Goal: Information Seeking & Learning: Learn about a topic

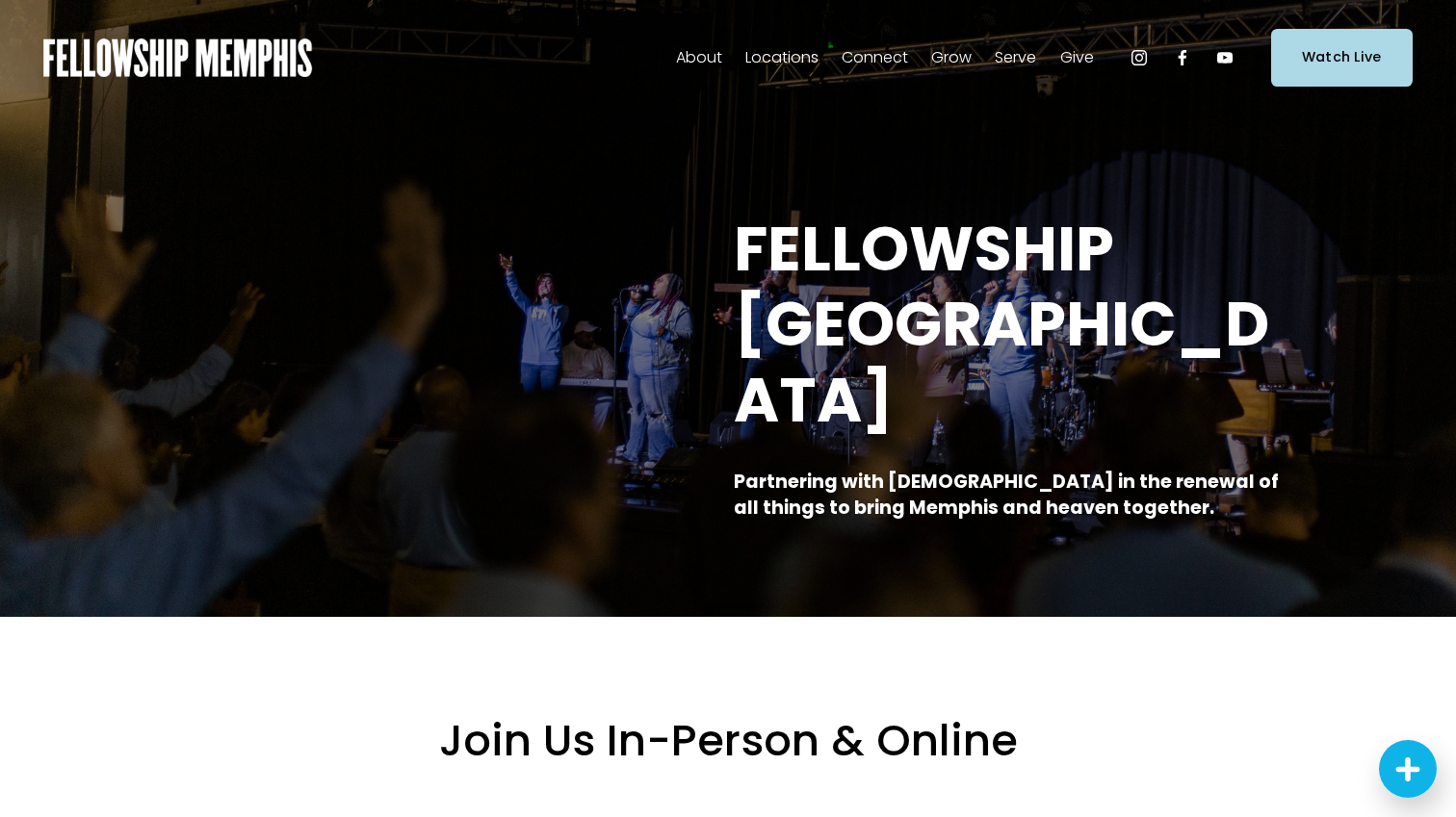
click at [0, 0] on span "Events" at bounding box center [0, 0] width 0 height 0
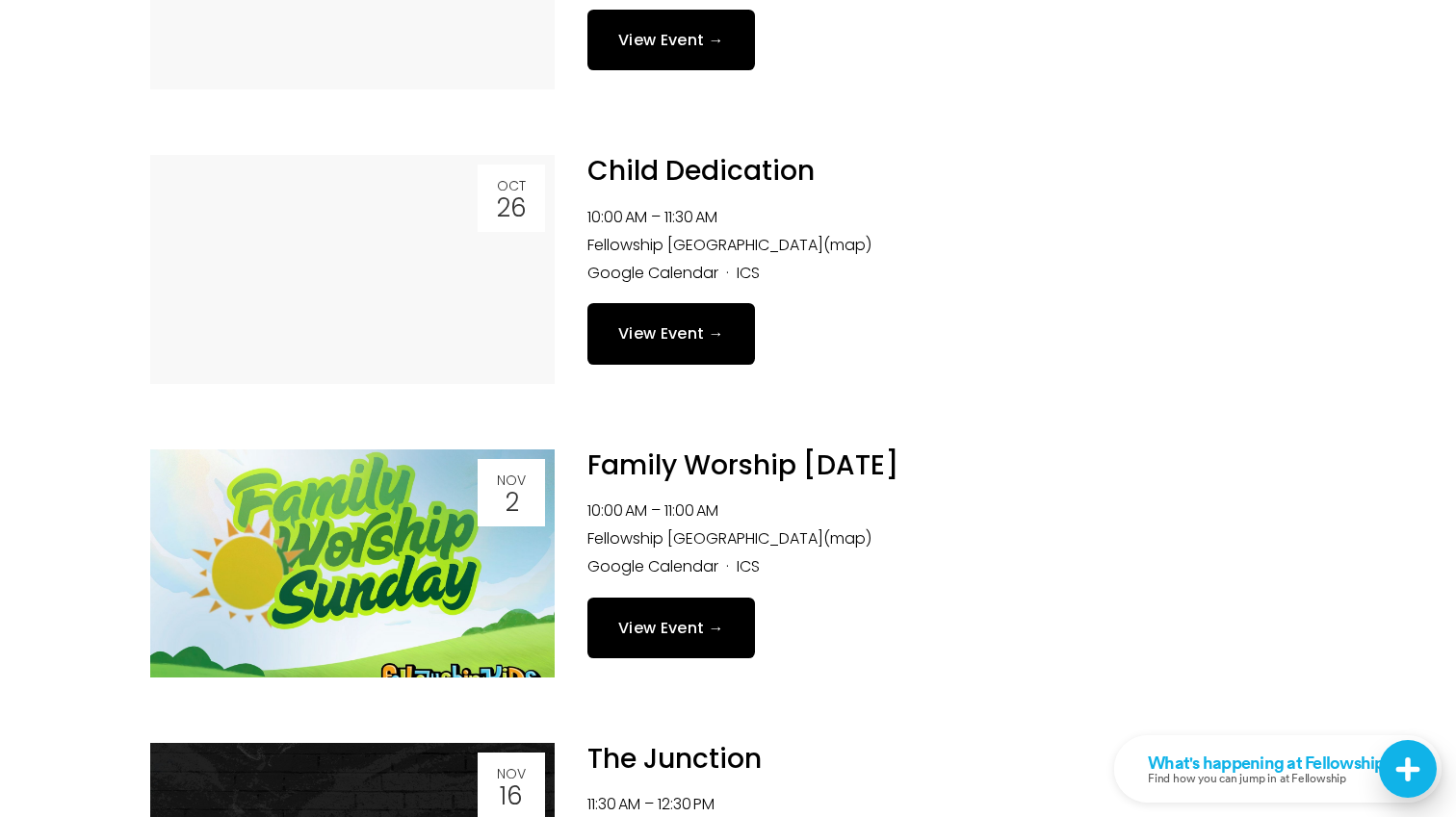
scroll to position [1759, 0]
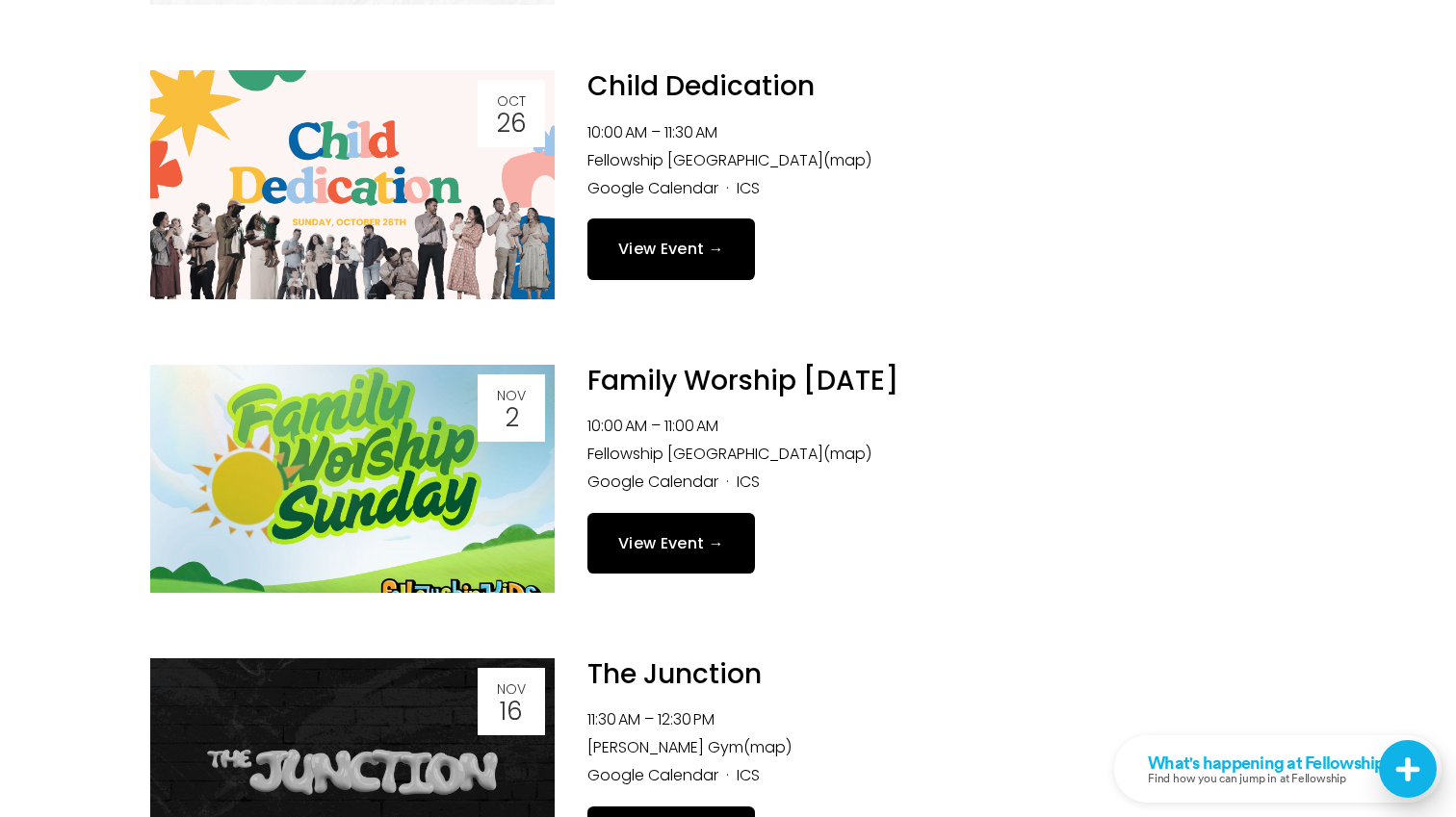
click at [677, 545] on link "View Event →" at bounding box center [671, 543] width 167 height 61
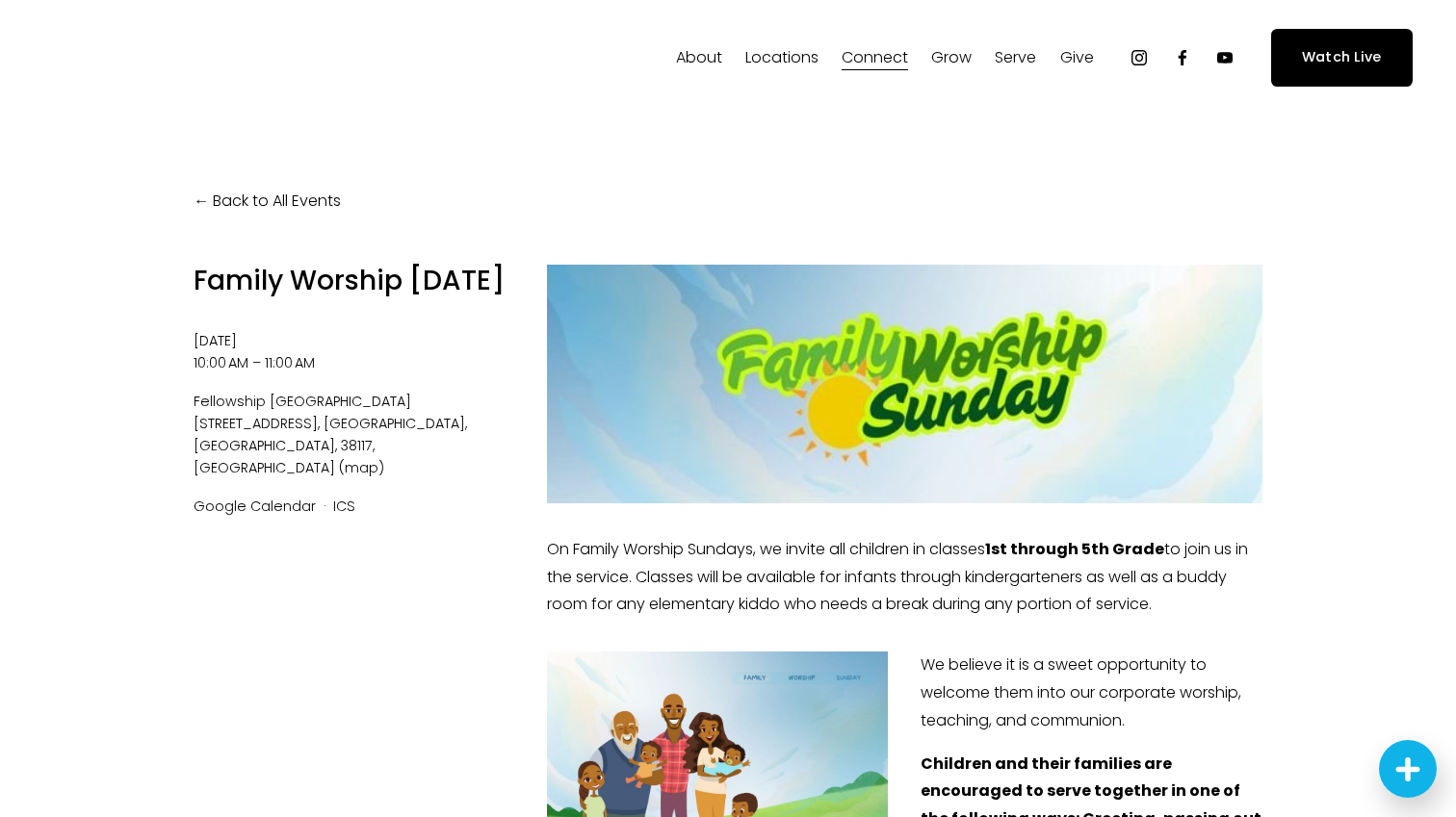
click at [230, 198] on link "Back to All Events" at bounding box center [268, 202] width 148 height 28
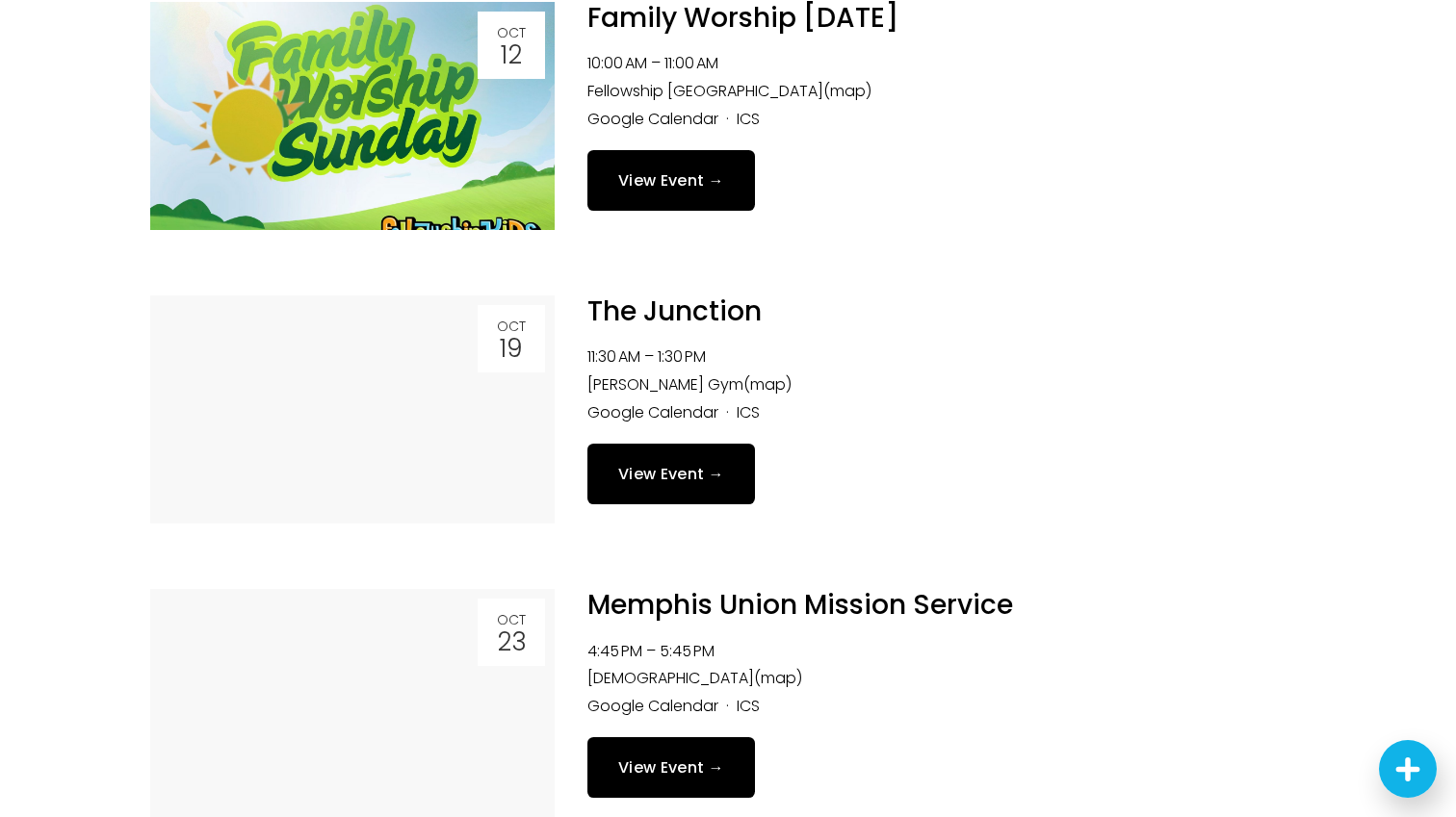
scroll to position [951, 0]
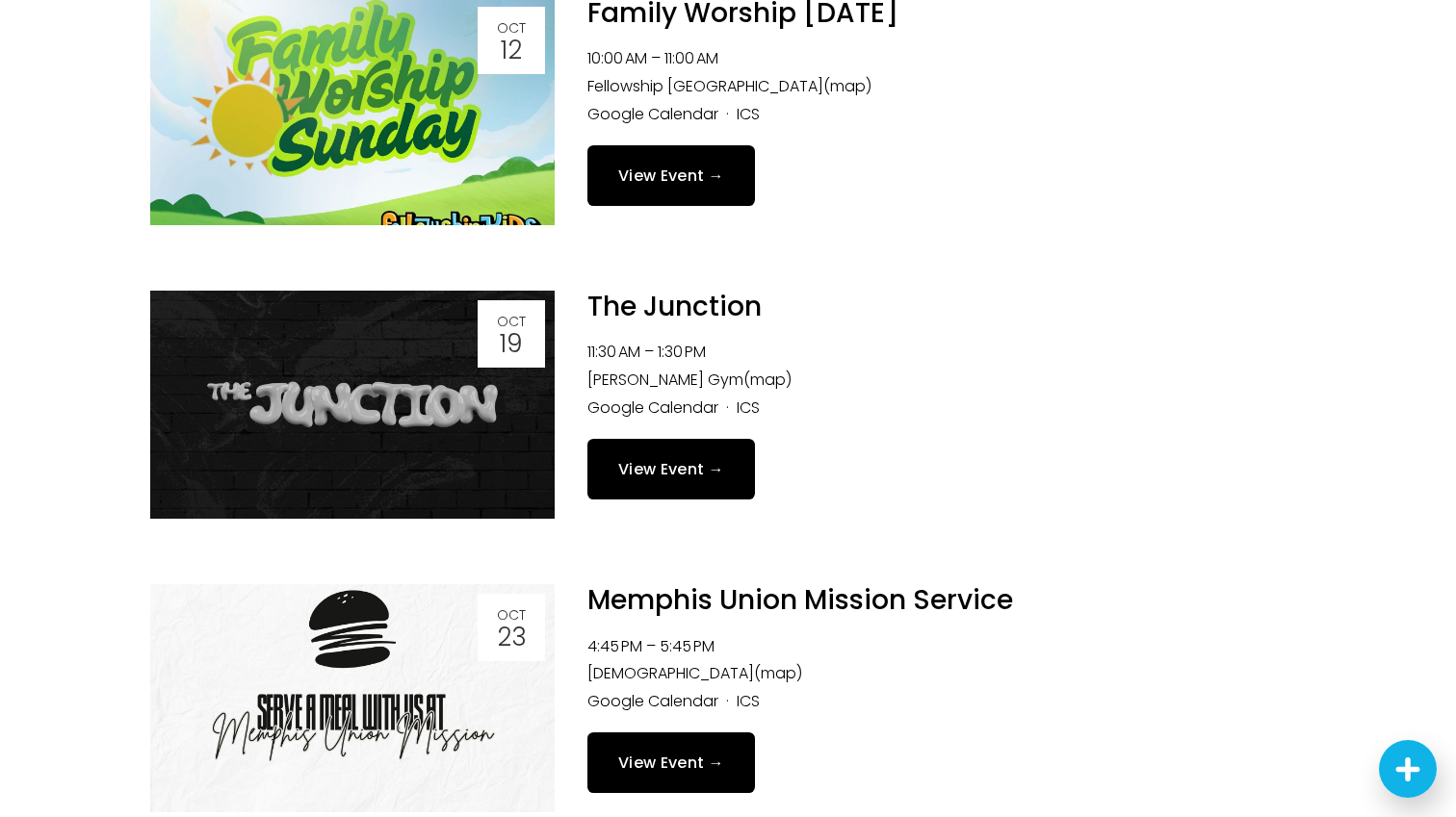
click at [396, 194] on img at bounding box center [352, 111] width 405 height 228
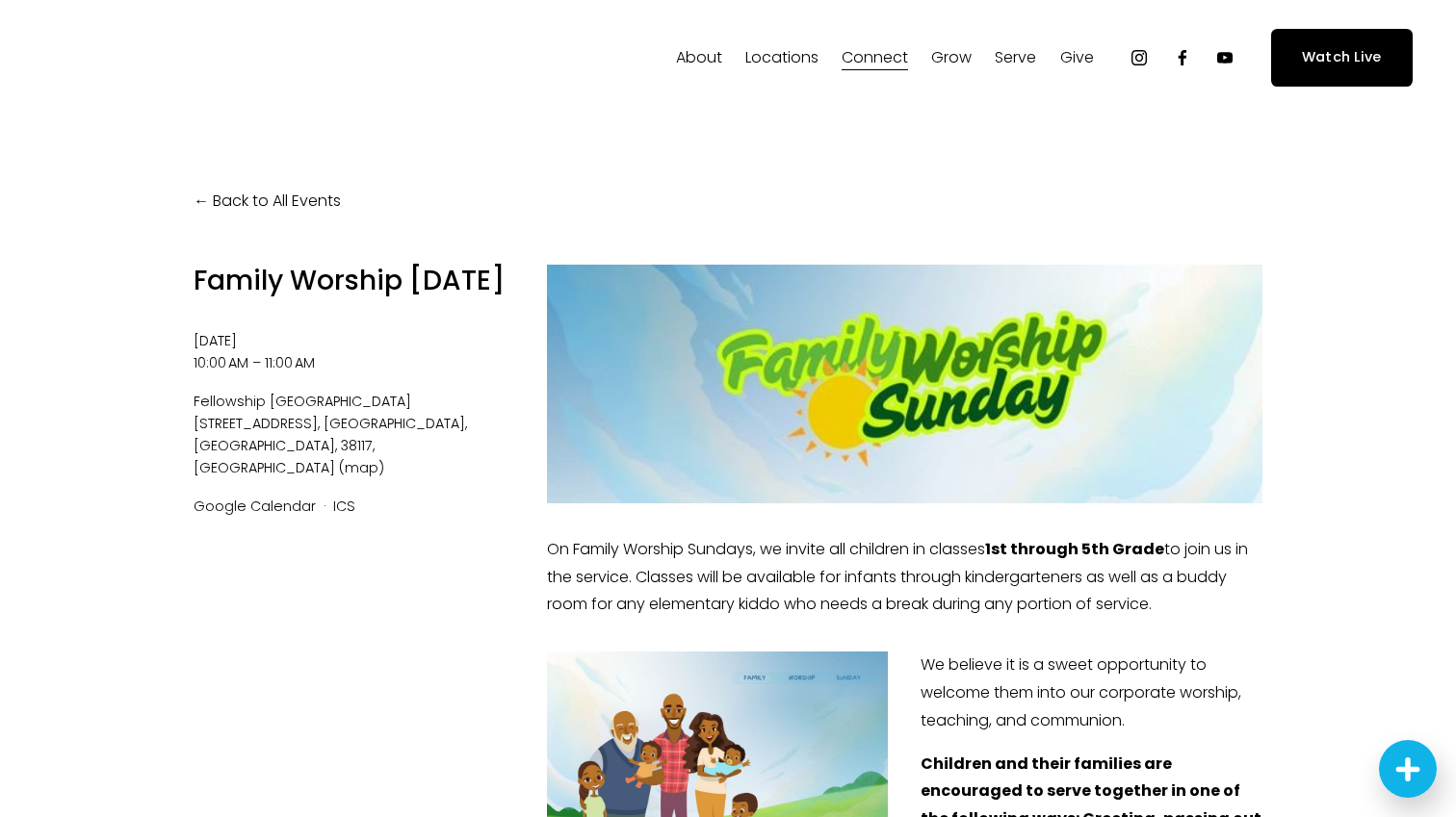
click at [210, 197] on link "Back to All Events" at bounding box center [268, 202] width 148 height 28
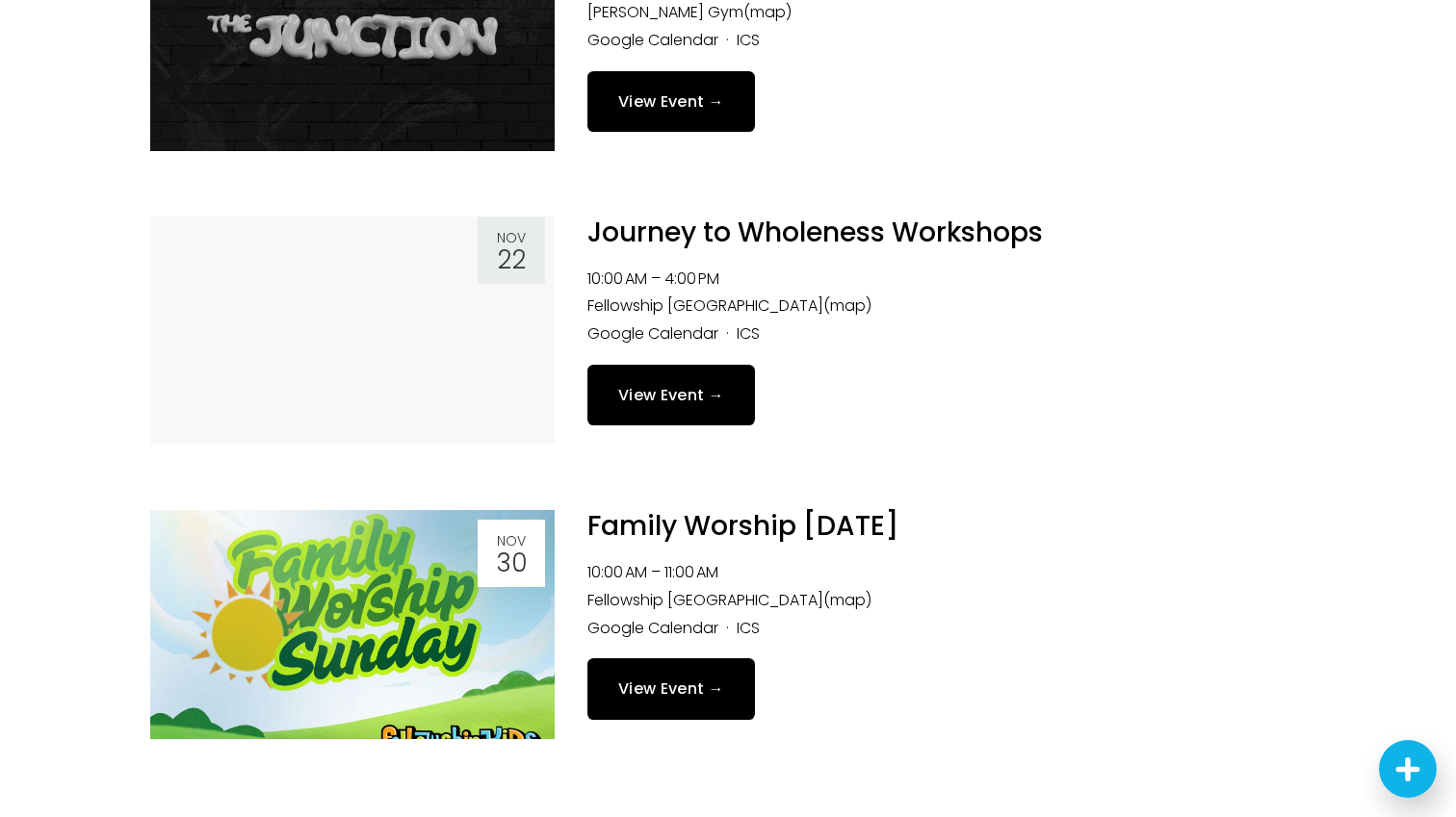
scroll to position [2510, 0]
